Goal: Task Accomplishment & Management: Use online tool/utility

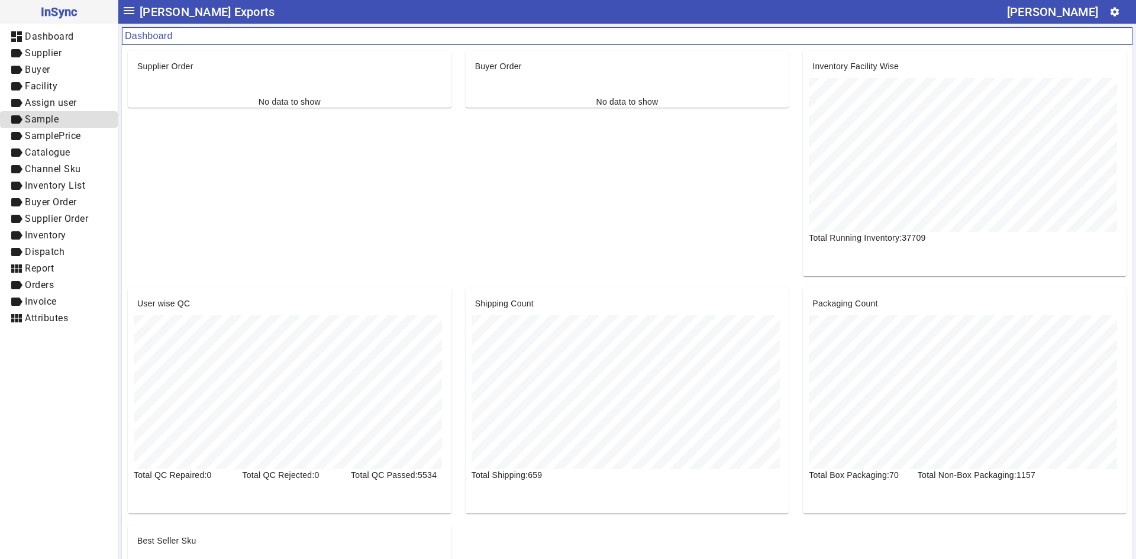
click at [51, 121] on span "Sample" at bounding box center [42, 119] width 34 height 11
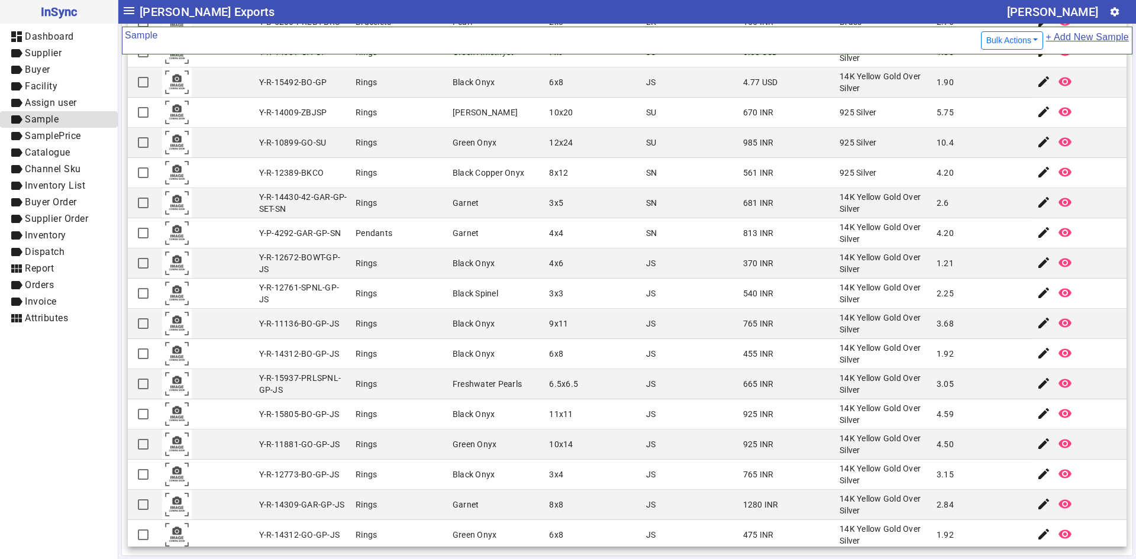
scroll to position [1015, 0]
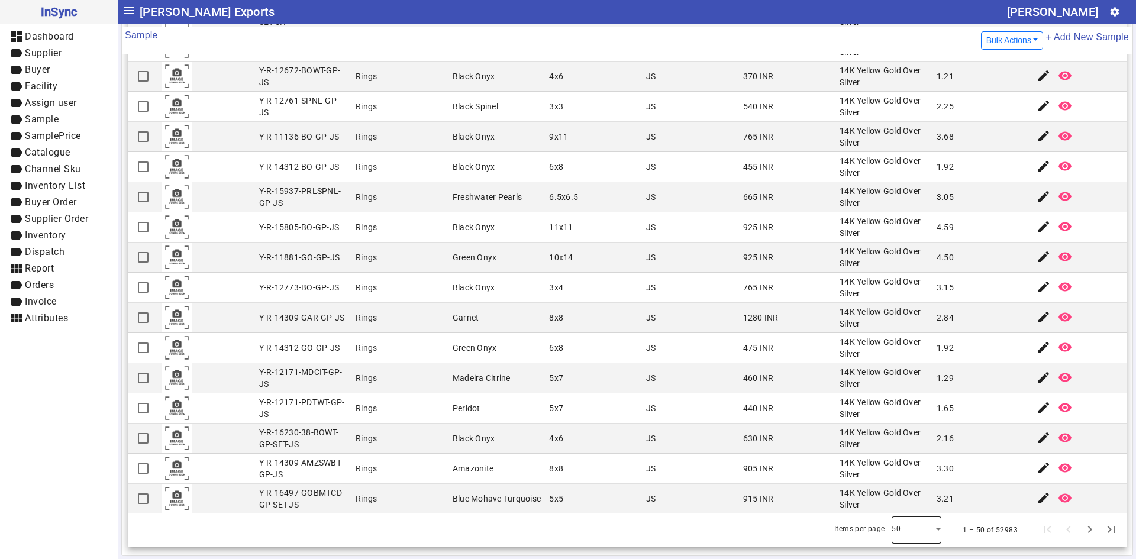
click at [895, 519] on div at bounding box center [916, 530] width 50 height 28
click at [897, 494] on span "100" at bounding box center [892, 497] width 17 height 14
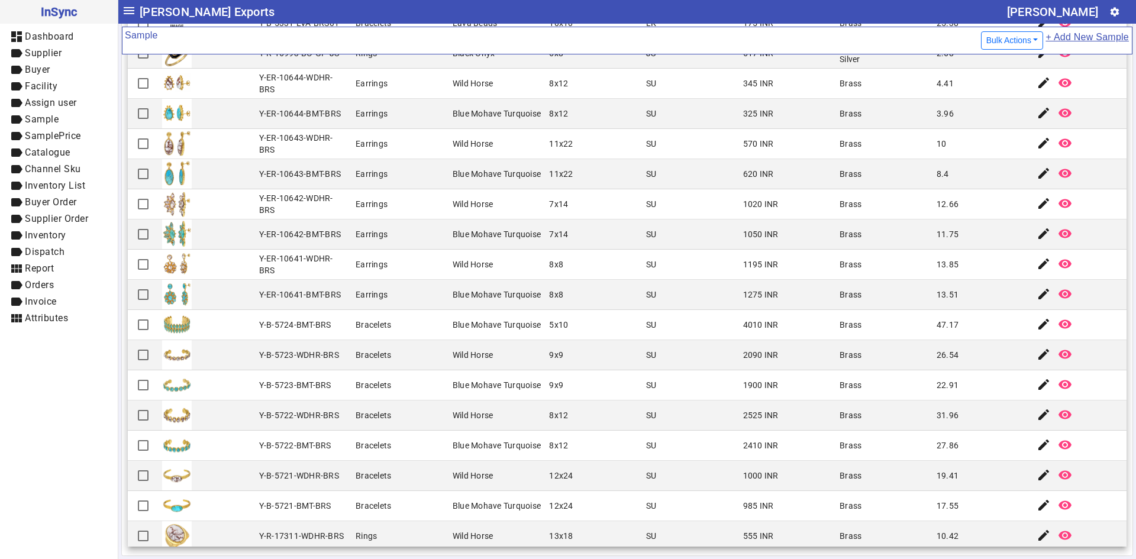
scroll to position [1550, 0]
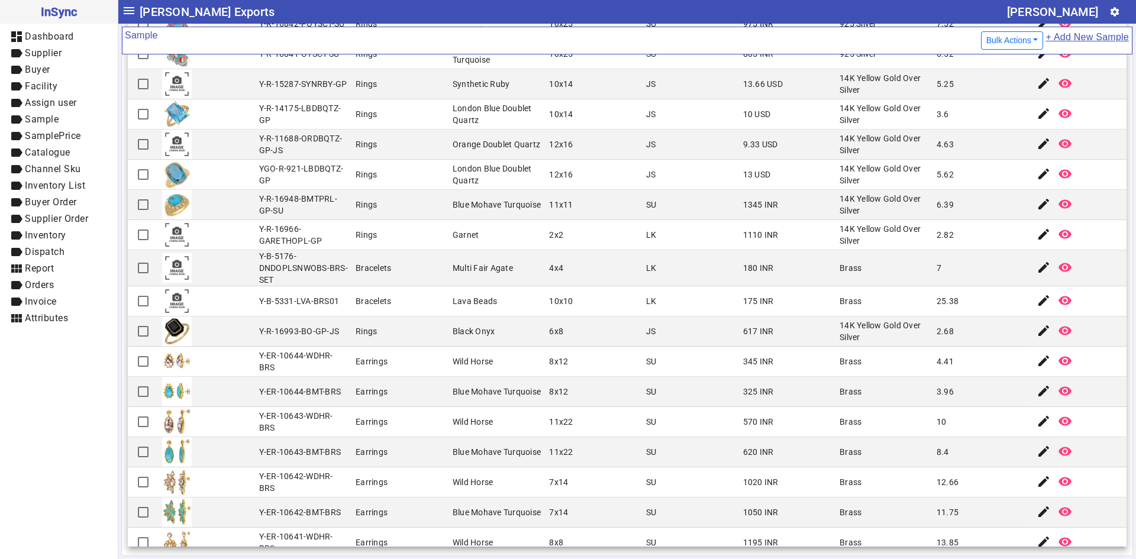
click at [765, 409] on mat-cell "570 INR" at bounding box center [787, 422] width 97 height 30
click at [465, 211] on div "Blue Mohave Turquoise" at bounding box center [496, 205] width 88 height 12
click at [1029, 143] on span "button" at bounding box center [1043, 144] width 28 height 28
